Goal: Check status

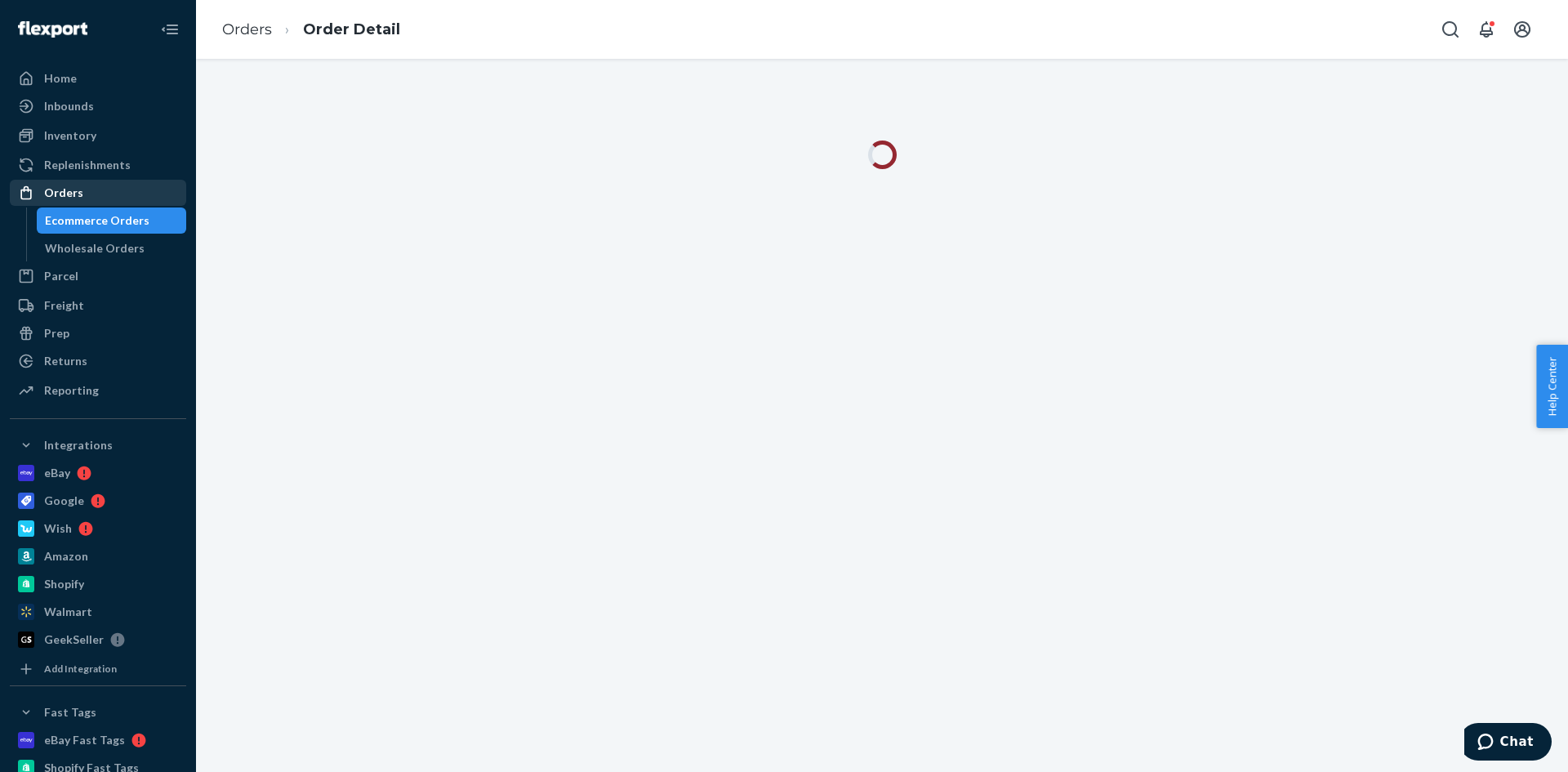
click at [90, 184] on div "Orders" at bounding box center [98, 192] width 173 height 23
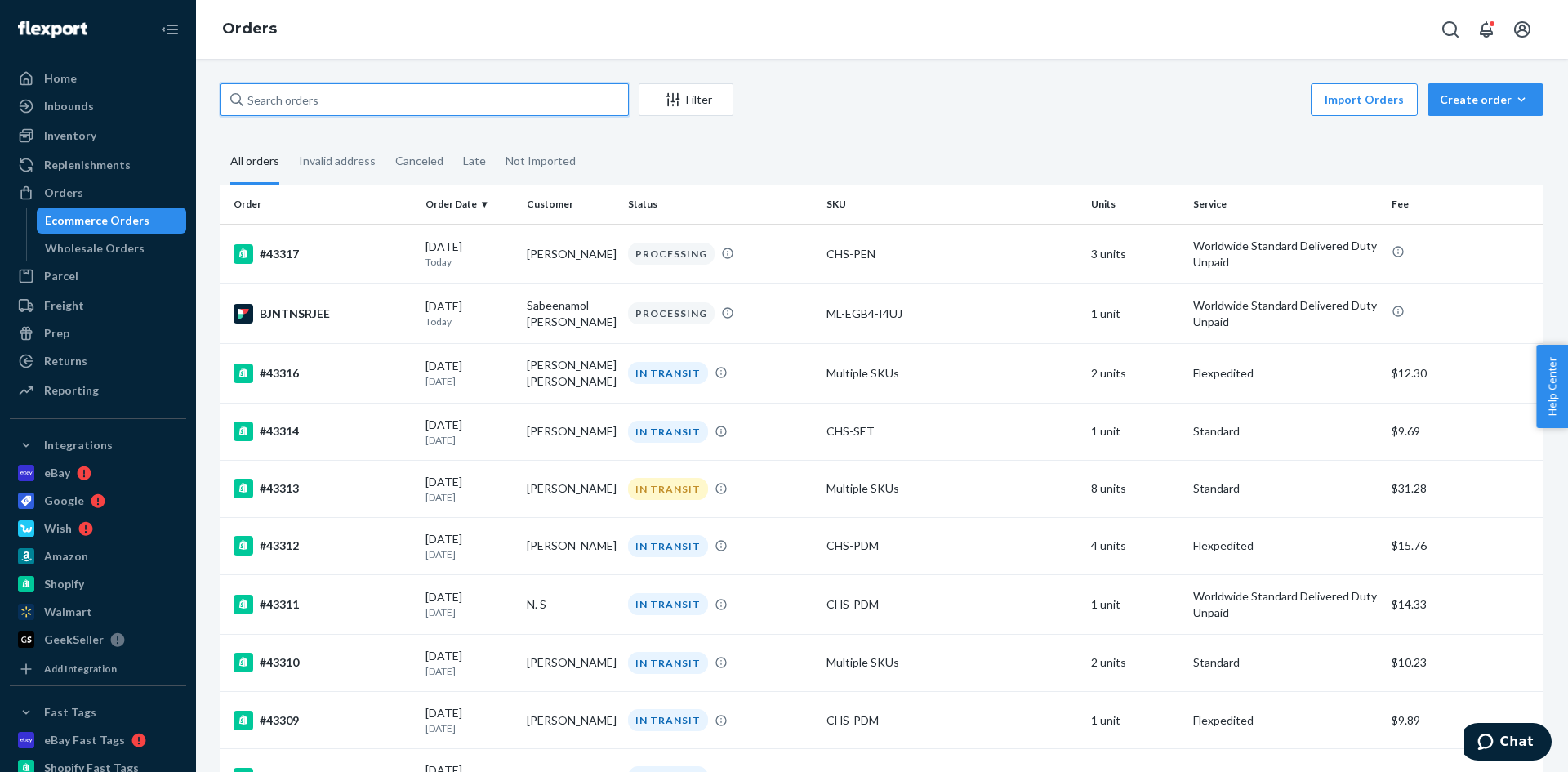
click at [272, 102] on input "text" at bounding box center [424, 100] width 408 height 33
paste input "abdulaziz"
type input "abdulaziz"
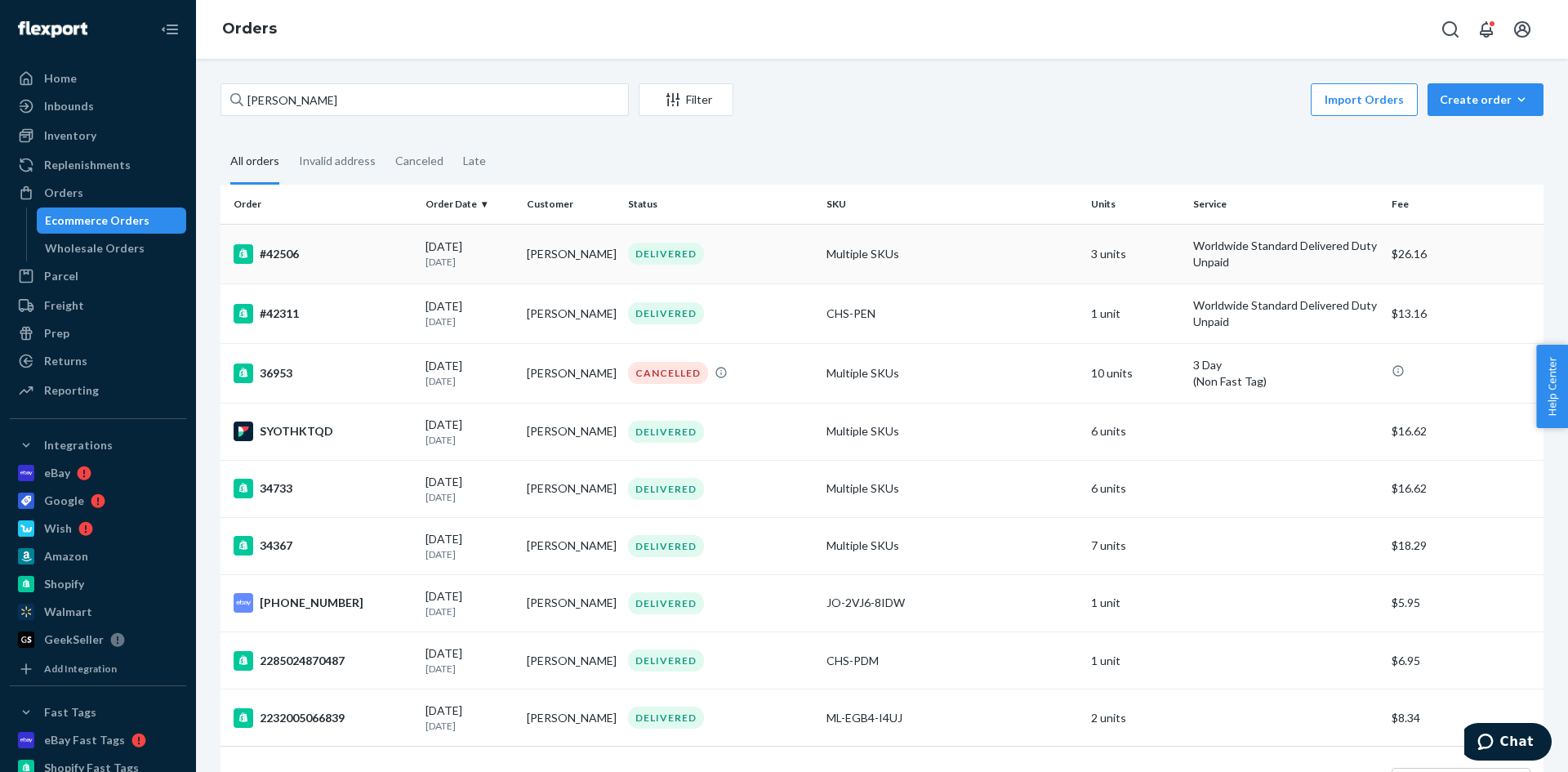
click at [286, 253] on div "#42506" at bounding box center [323, 254] width 179 height 20
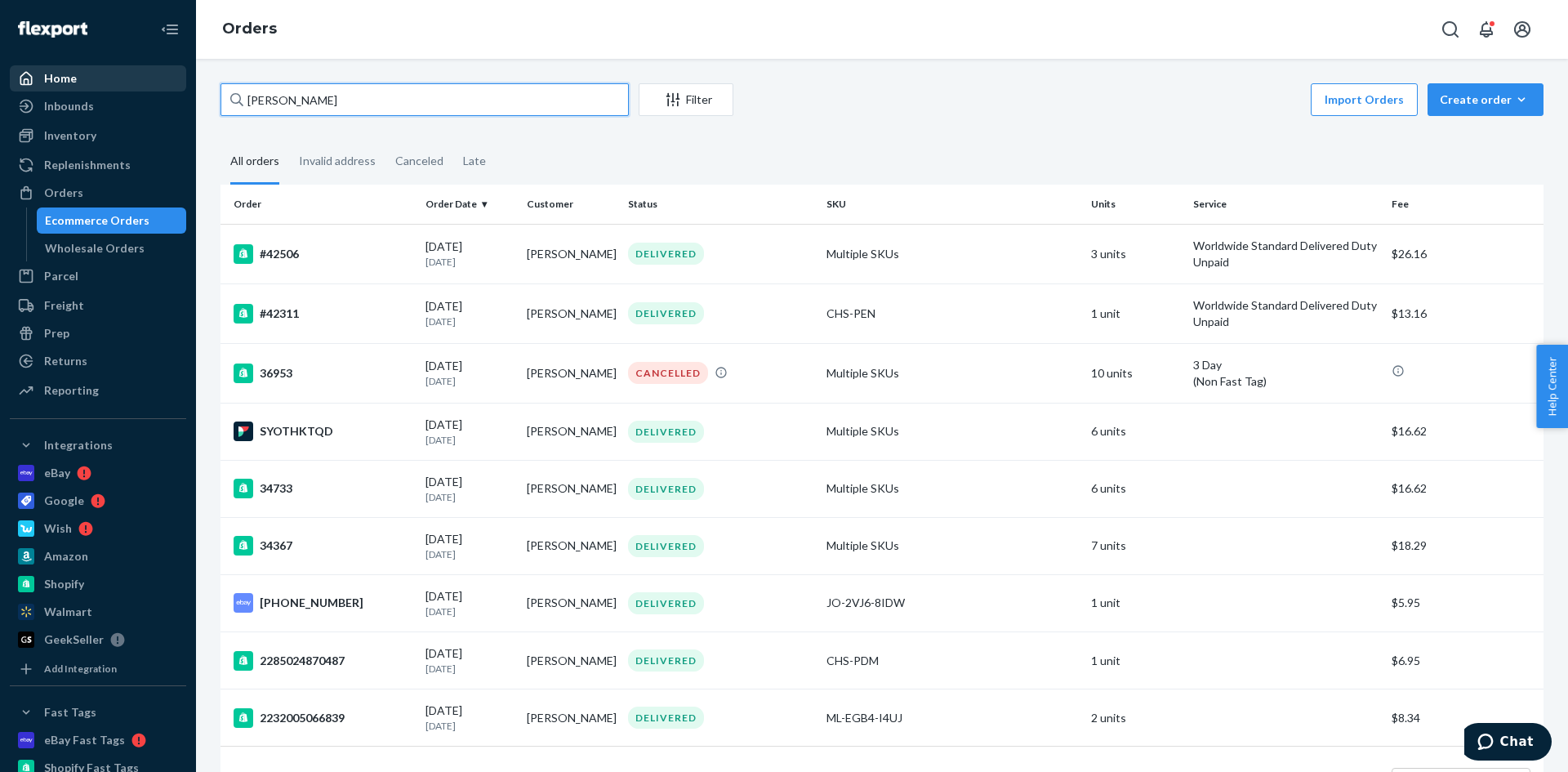
drag, startPoint x: 356, startPoint y: 109, endPoint x: 146, endPoint y: 83, distance: 211.6
click at [146, 83] on div "Home Inbounds Shipping Plans Problems Inventory Products Replenishments Orders …" at bounding box center [784, 386] width 1568 height 772
